Goal: Navigation & Orientation: Find specific page/section

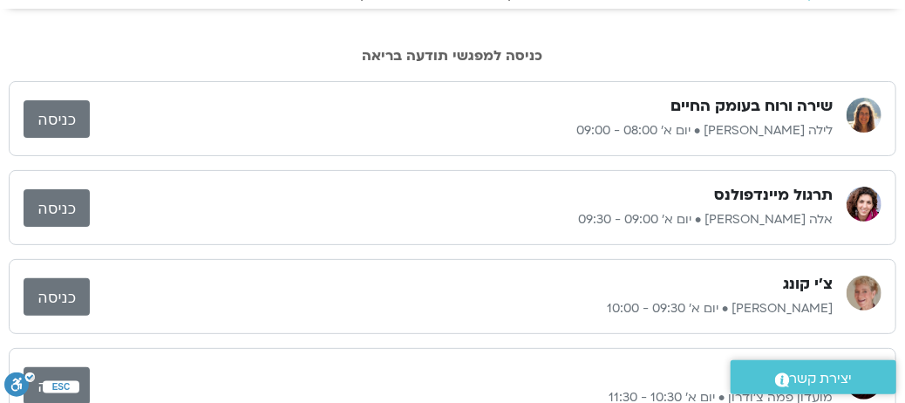
scroll to position [87, 0]
click at [311, 315] on p "[PERSON_NAME] • יום א׳ 09:30 - 10:00" at bounding box center [461, 308] width 743 height 21
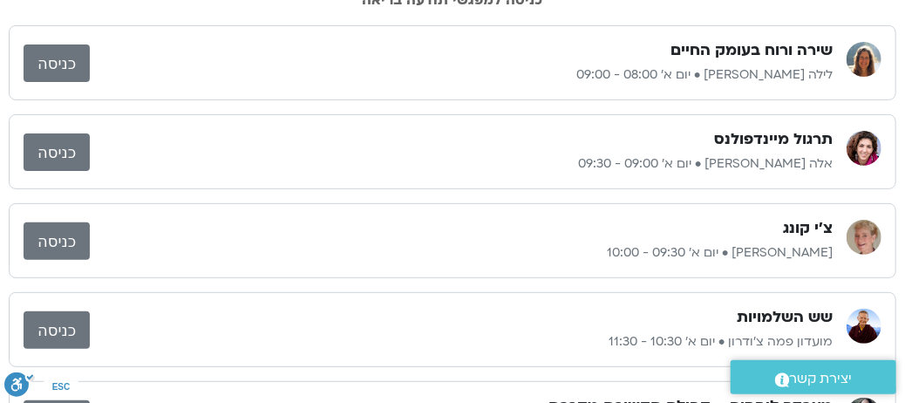
scroll to position [0, 0]
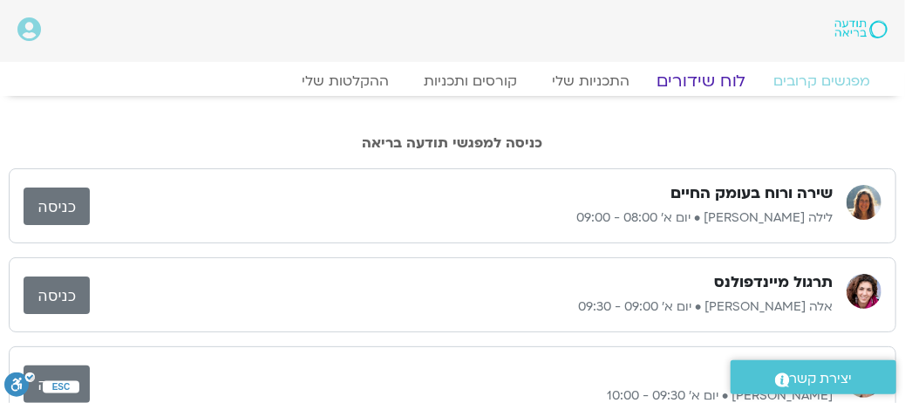
click at [687, 82] on link "לוח שידורים" at bounding box center [702, 81] width 131 height 21
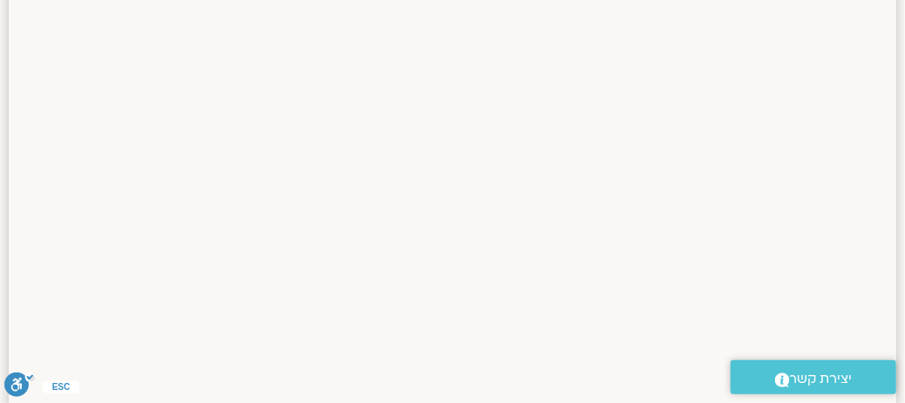
scroll to position [1713, 0]
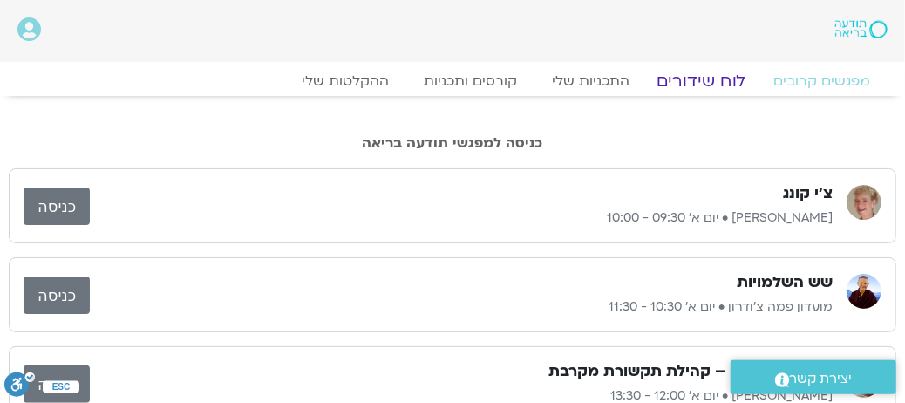
click at [707, 85] on link "לוח שידורים" at bounding box center [702, 81] width 131 height 21
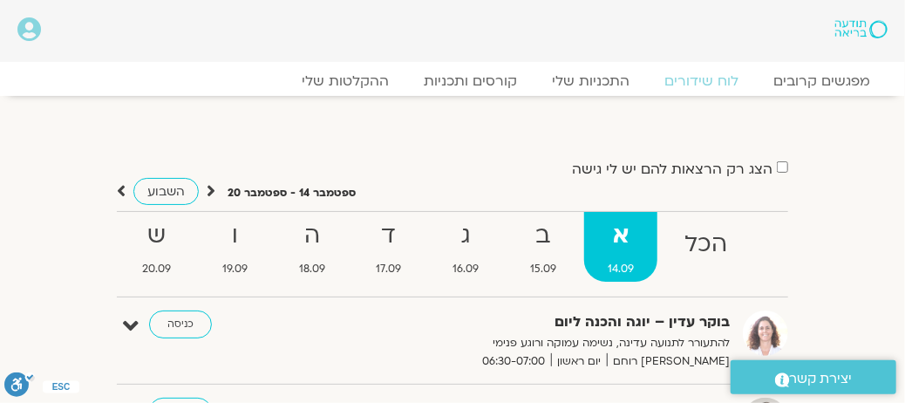
drag, startPoint x: 686, startPoint y: 132, endPoint x: 303, endPoint y: 176, distance: 385.5
click at [303, 176] on div "הצג רק הרצאות להם יש לי גישה" at bounding box center [453, 169] width 672 height 24
